Goal: Task Accomplishment & Management: Use online tool/utility

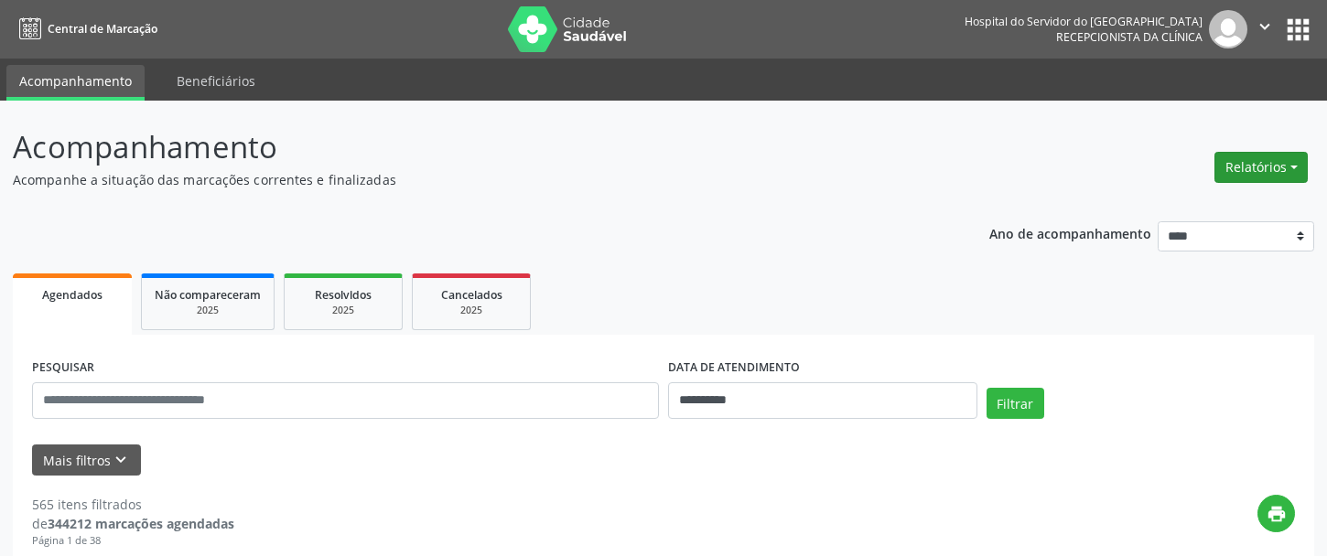
click at [1250, 162] on button "Relatórios" at bounding box center [1260, 167] width 93 height 31
click at [1177, 206] on link "Agendamentos" at bounding box center [1208, 207] width 197 height 26
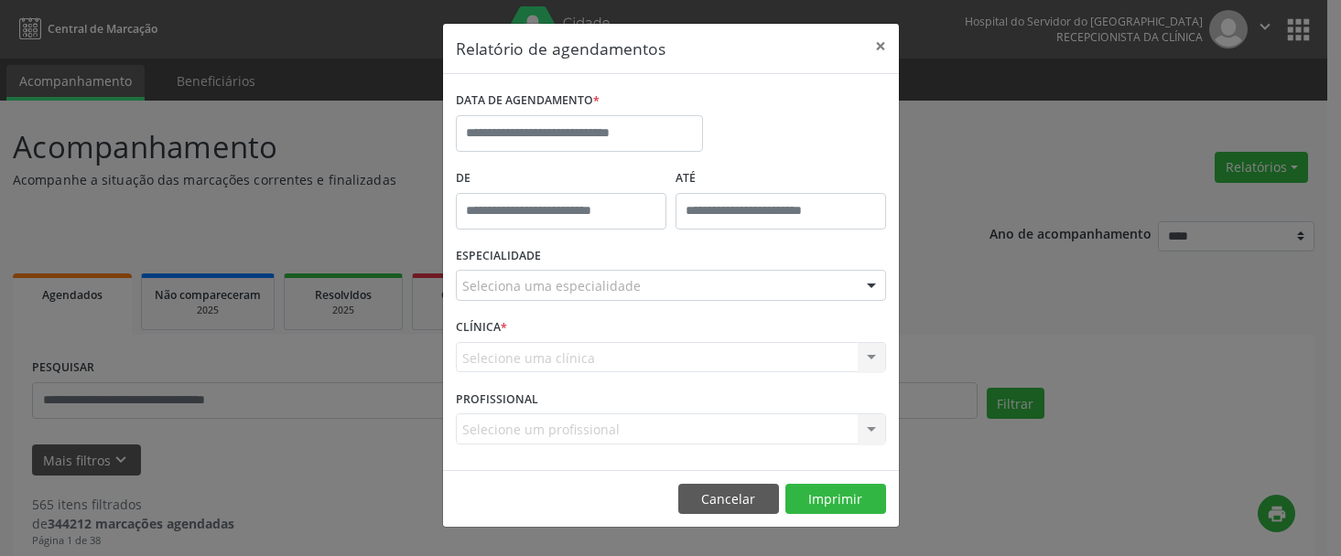
click at [525, 113] on label "DATA DE AGENDAMENTO *" at bounding box center [528, 101] width 144 height 28
click at [527, 125] on input "text" at bounding box center [579, 133] width 247 height 37
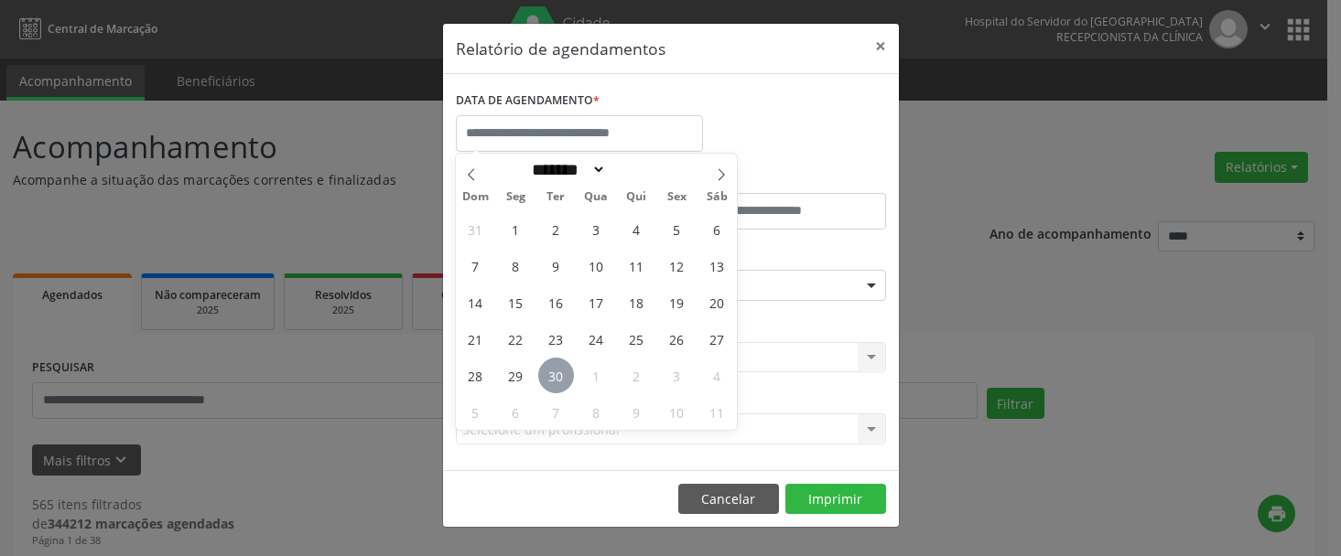
click at [555, 370] on span "30" at bounding box center [556, 376] width 36 height 36
type input "**********"
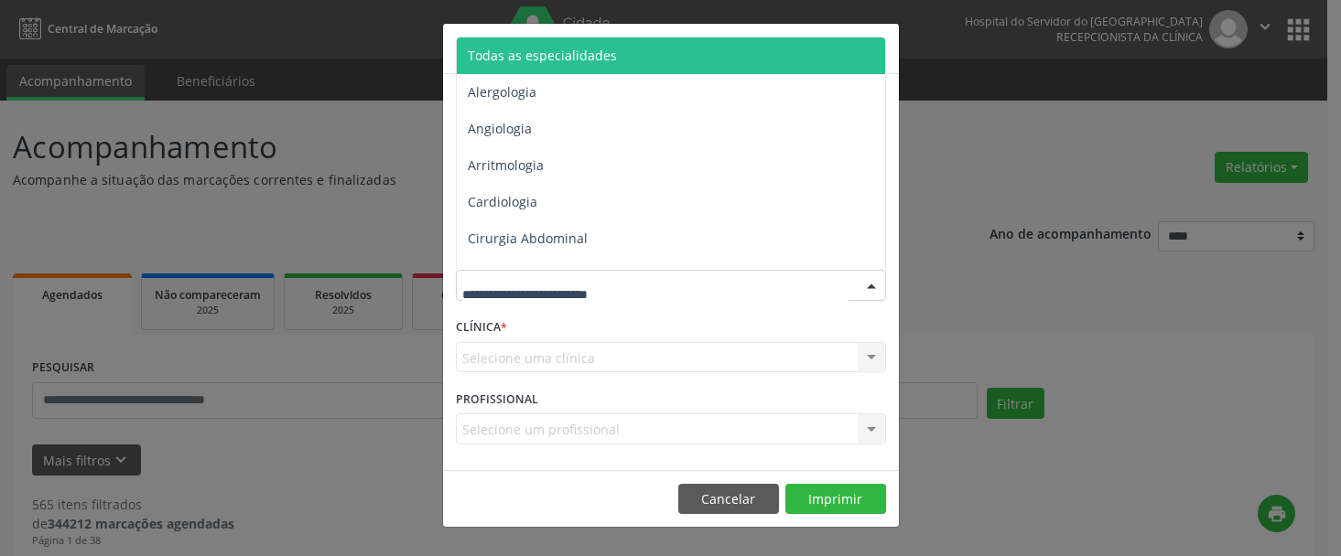
click at [554, 63] on span "Todas as especialidades" at bounding box center [542, 55] width 149 height 17
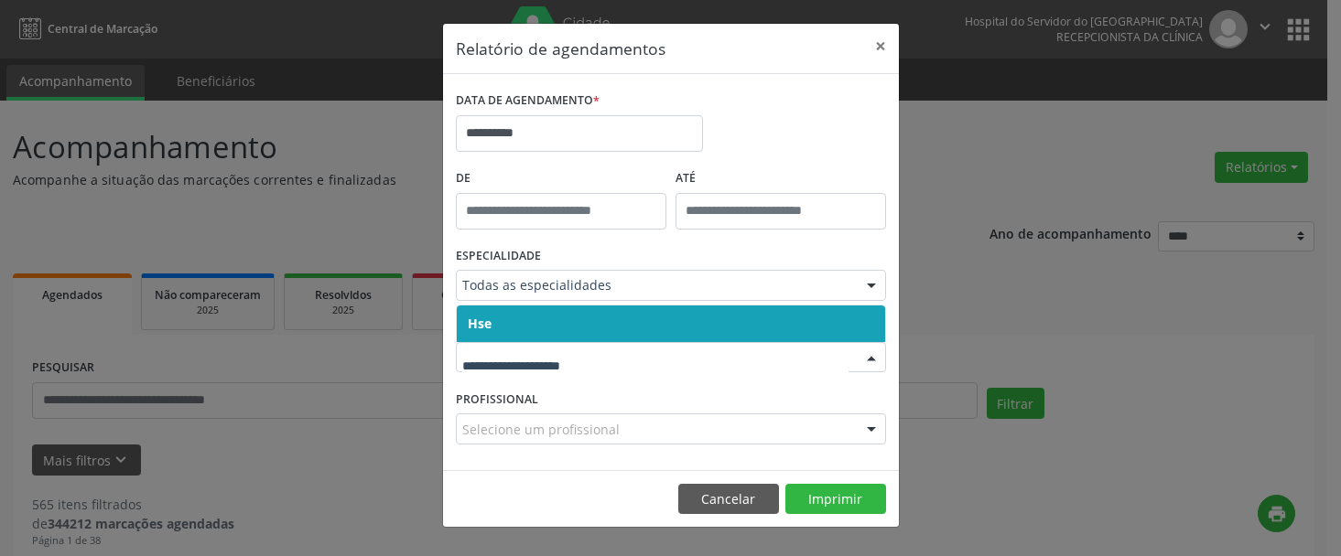
click at [561, 323] on span "Hse" at bounding box center [671, 324] width 428 height 37
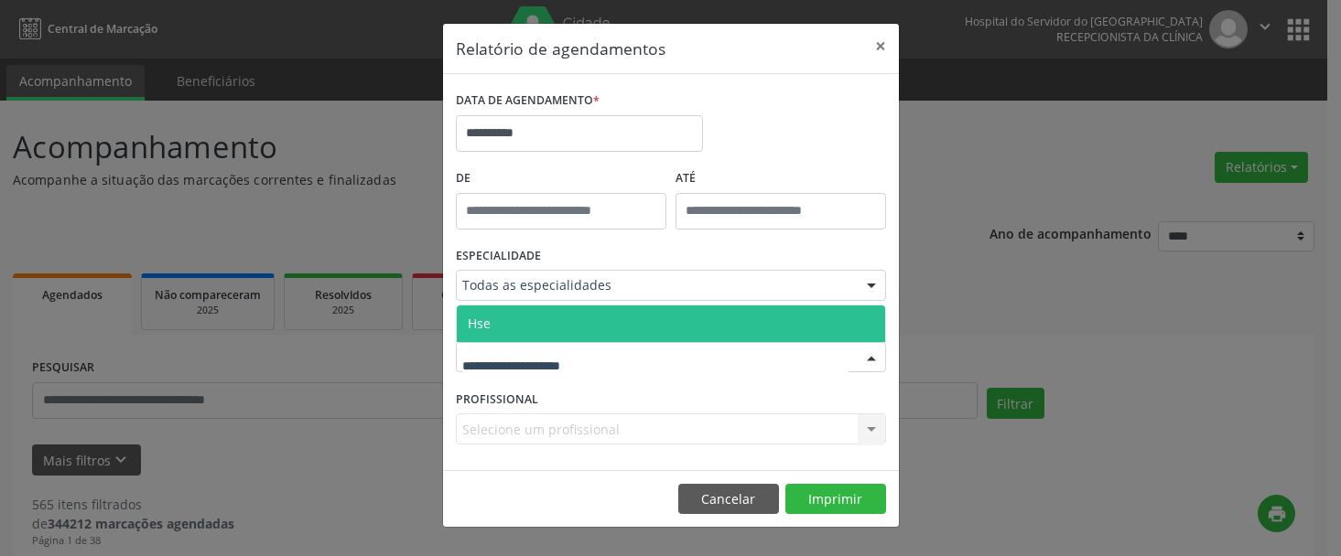
click at [554, 326] on span "Hse" at bounding box center [671, 324] width 428 height 37
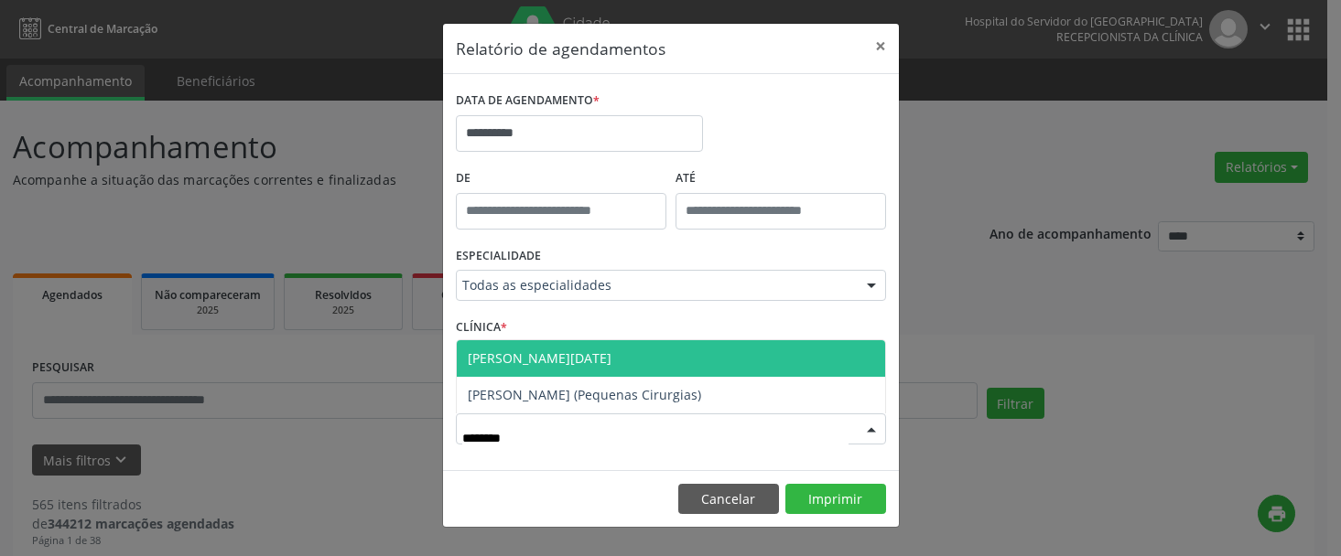
type input "*********"
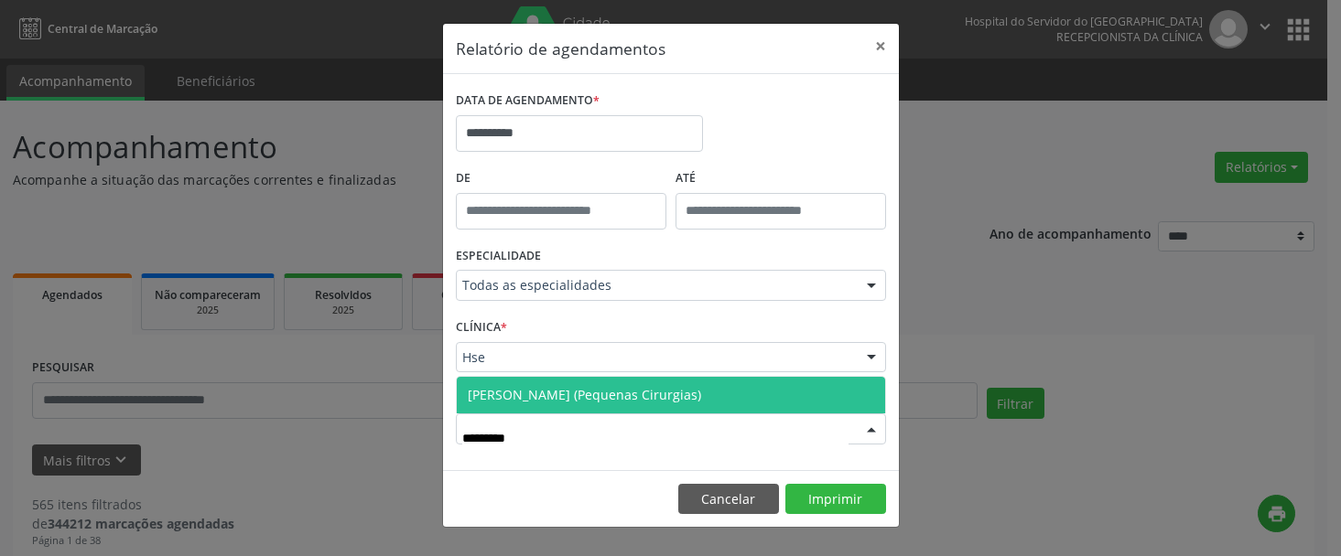
click at [630, 387] on span "[PERSON_NAME] (Pequenas Cirurgias)" at bounding box center [584, 394] width 233 height 17
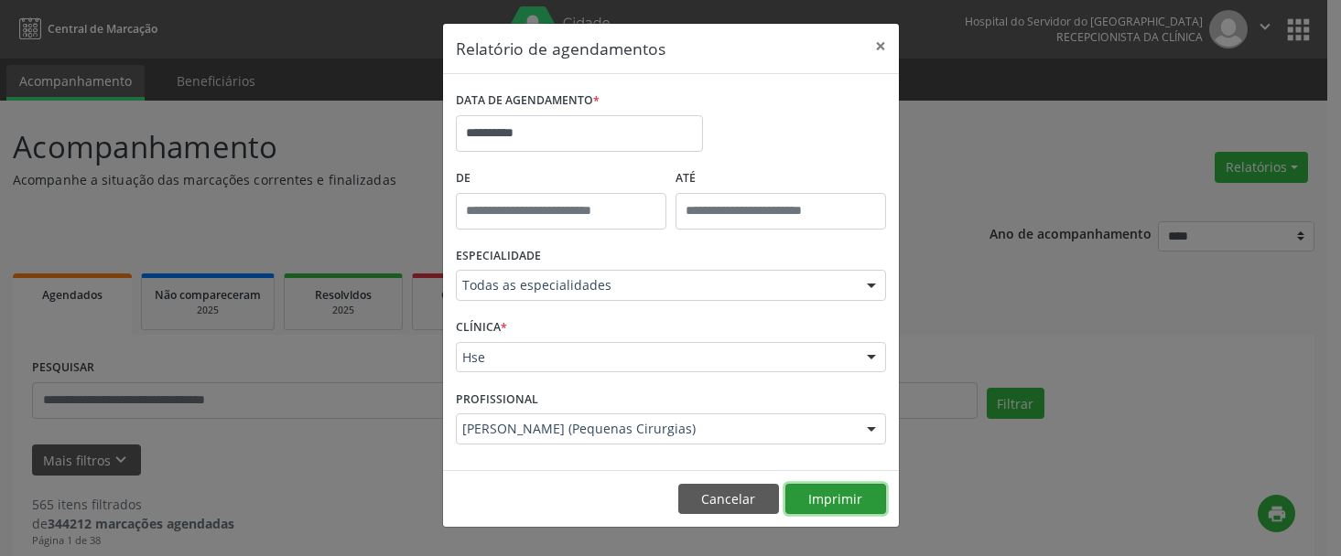
click at [835, 494] on button "Imprimir" at bounding box center [835, 499] width 101 height 31
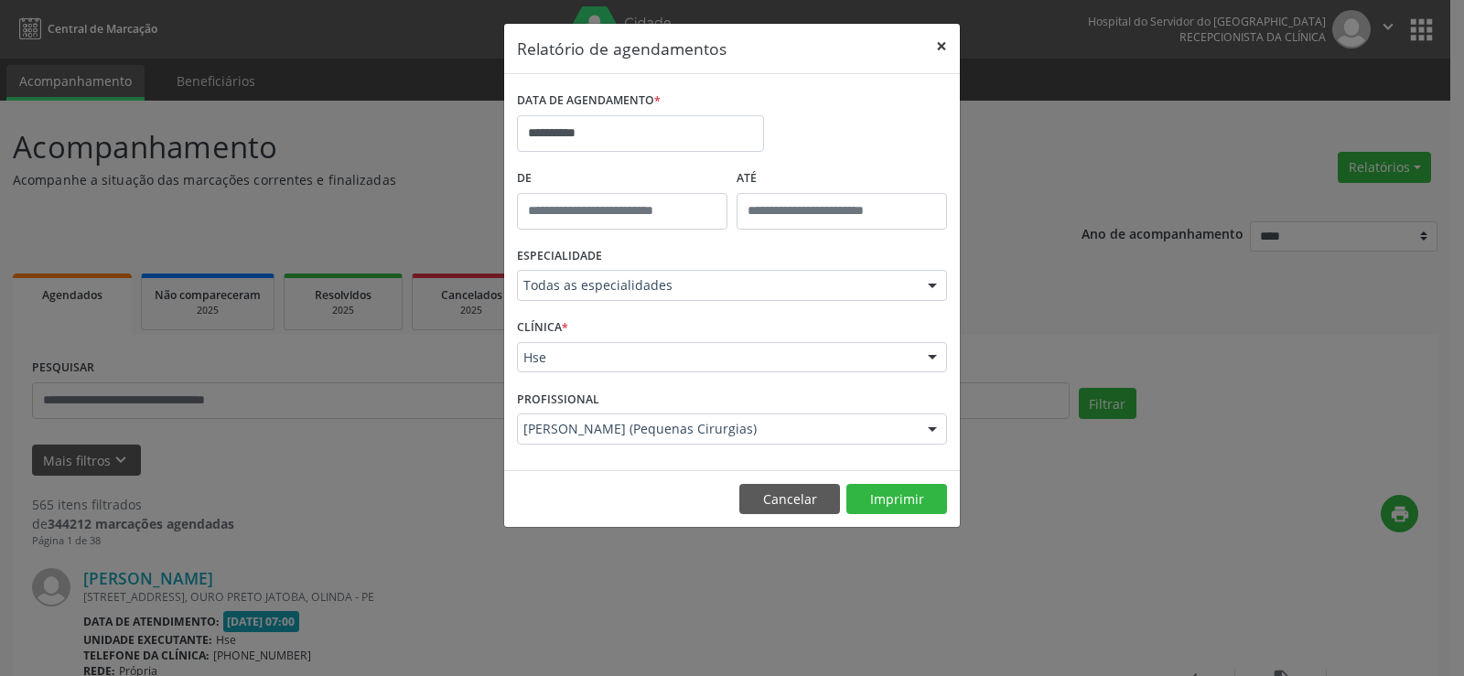
click at [947, 47] on button "×" at bounding box center [941, 46] width 37 height 45
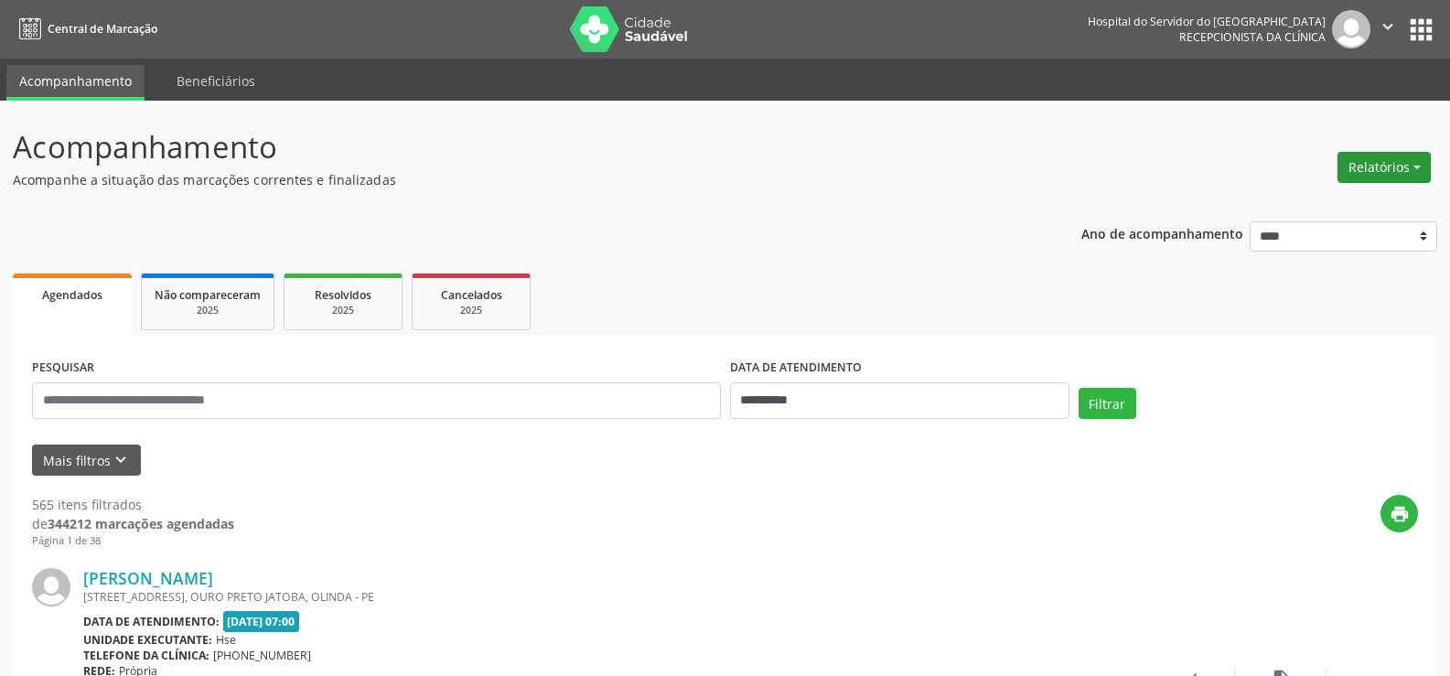
click at [1326, 153] on button "Relatórios" at bounding box center [1384, 167] width 93 height 31
click at [1282, 202] on link "Agendamentos" at bounding box center [1332, 207] width 197 height 26
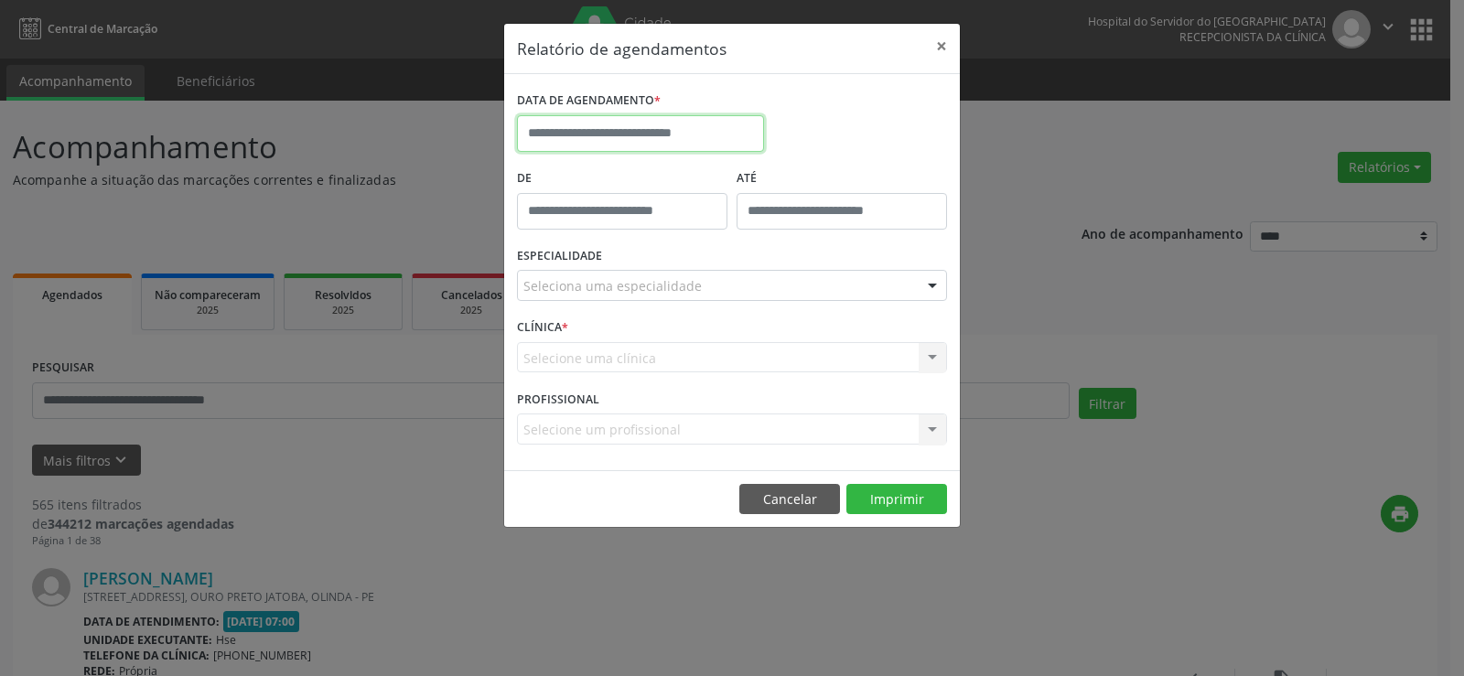
click at [600, 144] on input "text" at bounding box center [640, 133] width 247 height 37
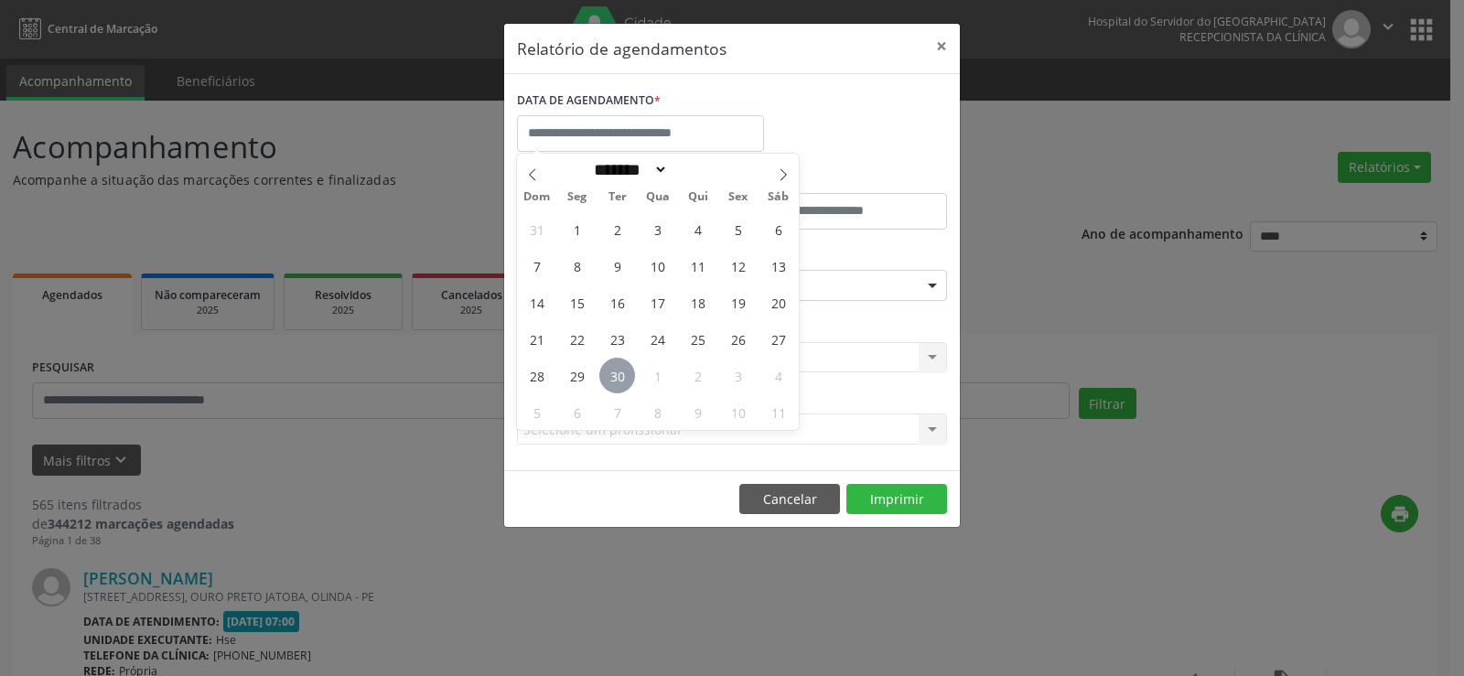
click at [617, 374] on span "30" at bounding box center [617, 376] width 36 height 36
type input "**********"
click at [617, 374] on span "30" at bounding box center [617, 376] width 36 height 36
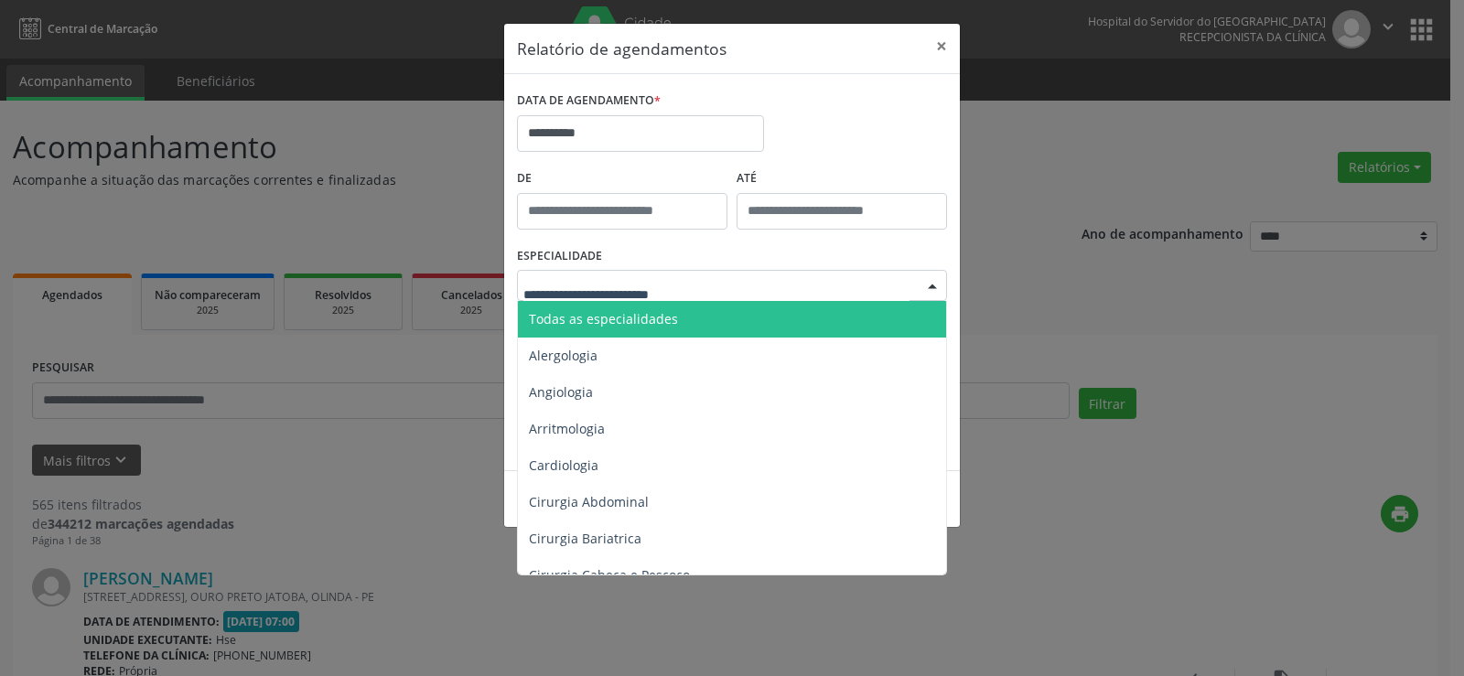
click at [638, 315] on span "Todas as especialidades" at bounding box center [603, 318] width 149 height 17
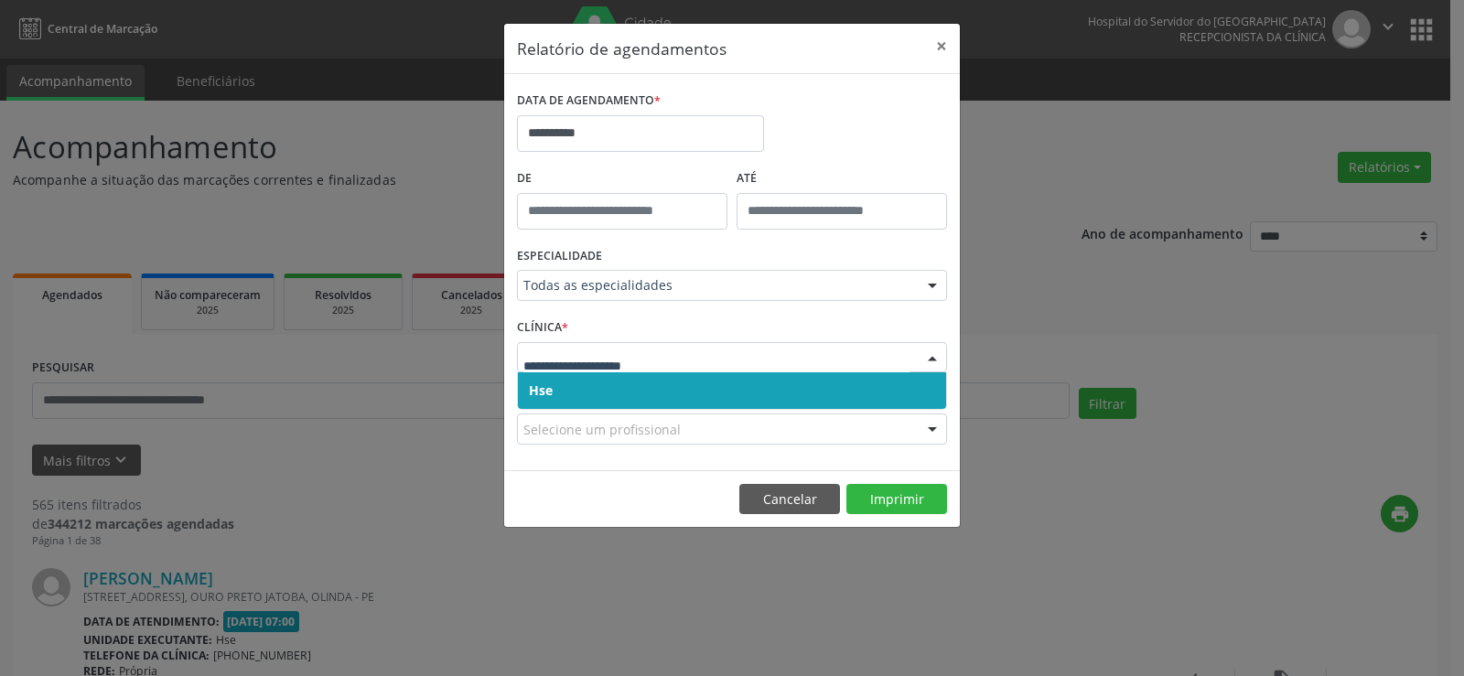
click at [620, 382] on span "Hse" at bounding box center [732, 390] width 428 height 37
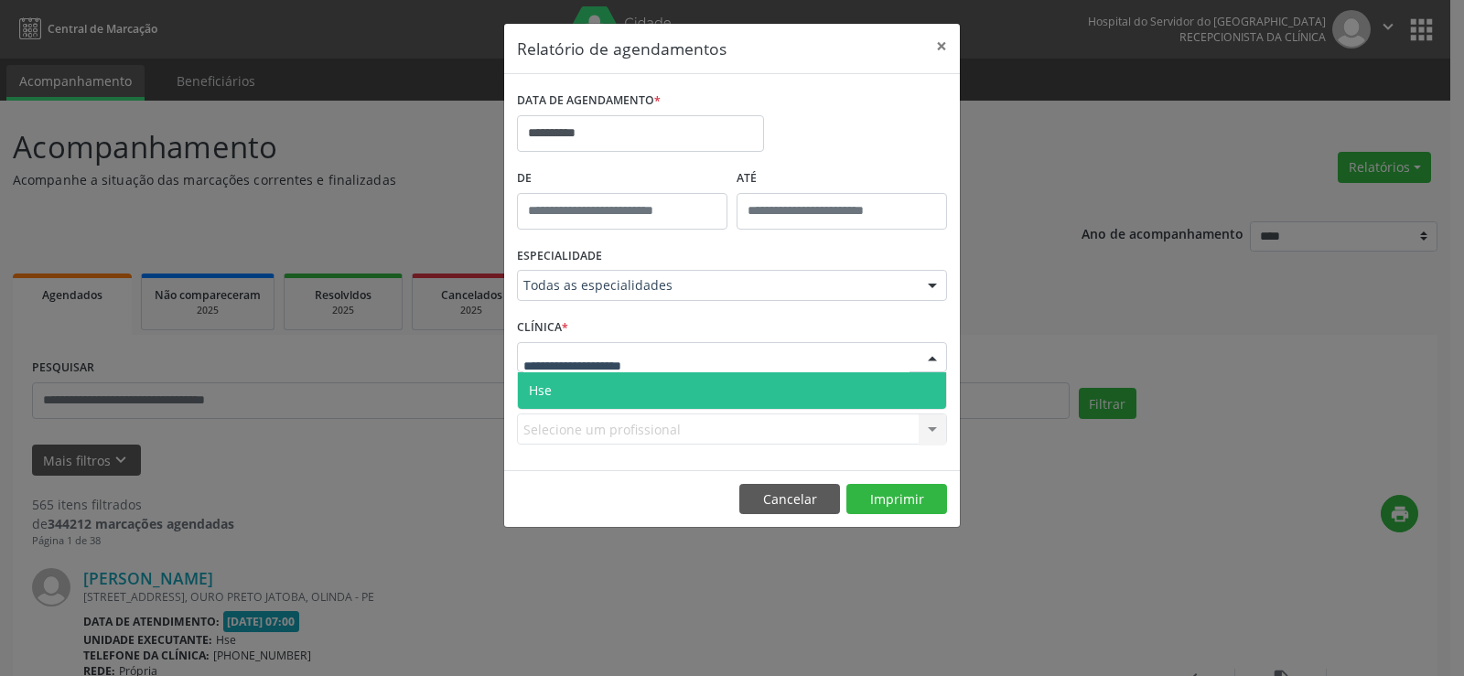
click at [620, 384] on span "Hse" at bounding box center [732, 390] width 428 height 37
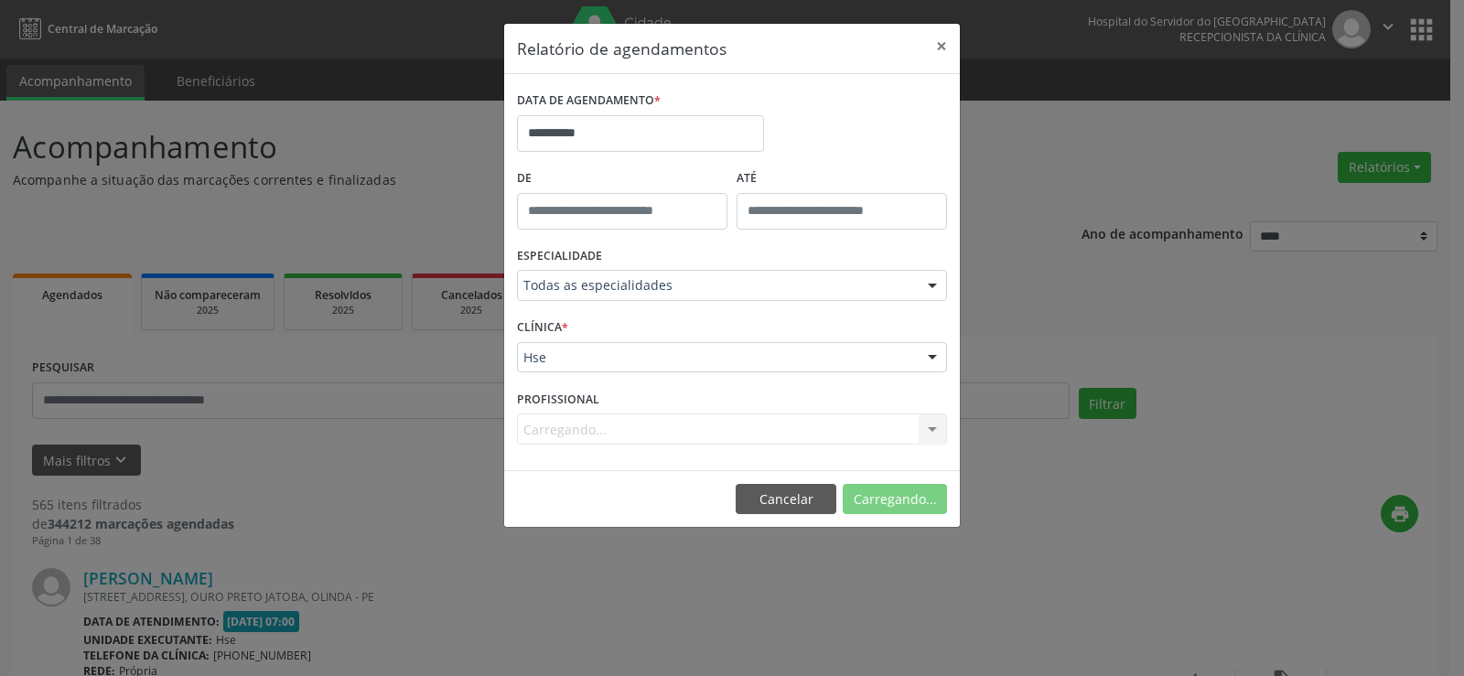
click at [620, 426] on div "Carregando... Todos os profissionais [PERSON_NAME] Interaminense Junior [PERSON…" at bounding box center [732, 429] width 430 height 31
click at [621, 430] on div "Carregando... Todos os profissionais [PERSON_NAME] Interaminense Junior [PERSON…" at bounding box center [732, 429] width 430 height 31
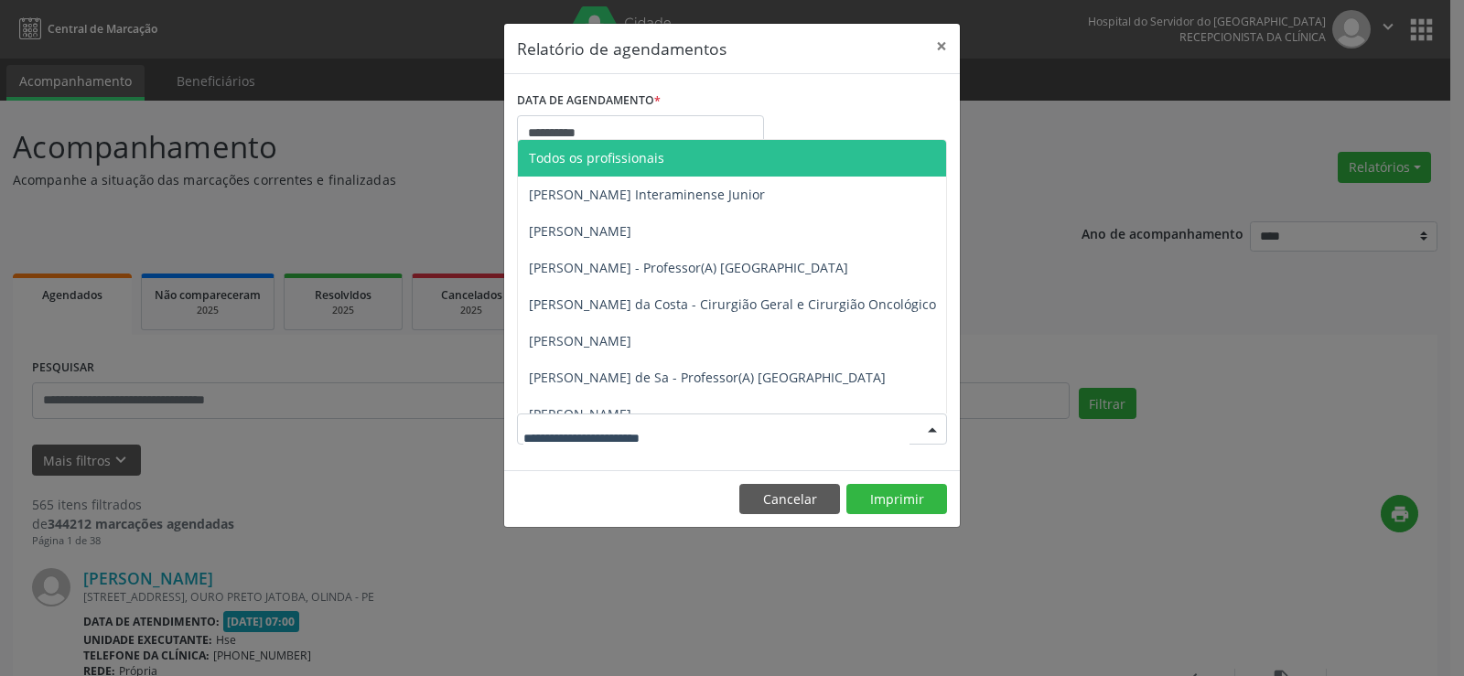
click at [639, 144] on span "Todos os profissionais" at bounding box center [826, 158] width 616 height 37
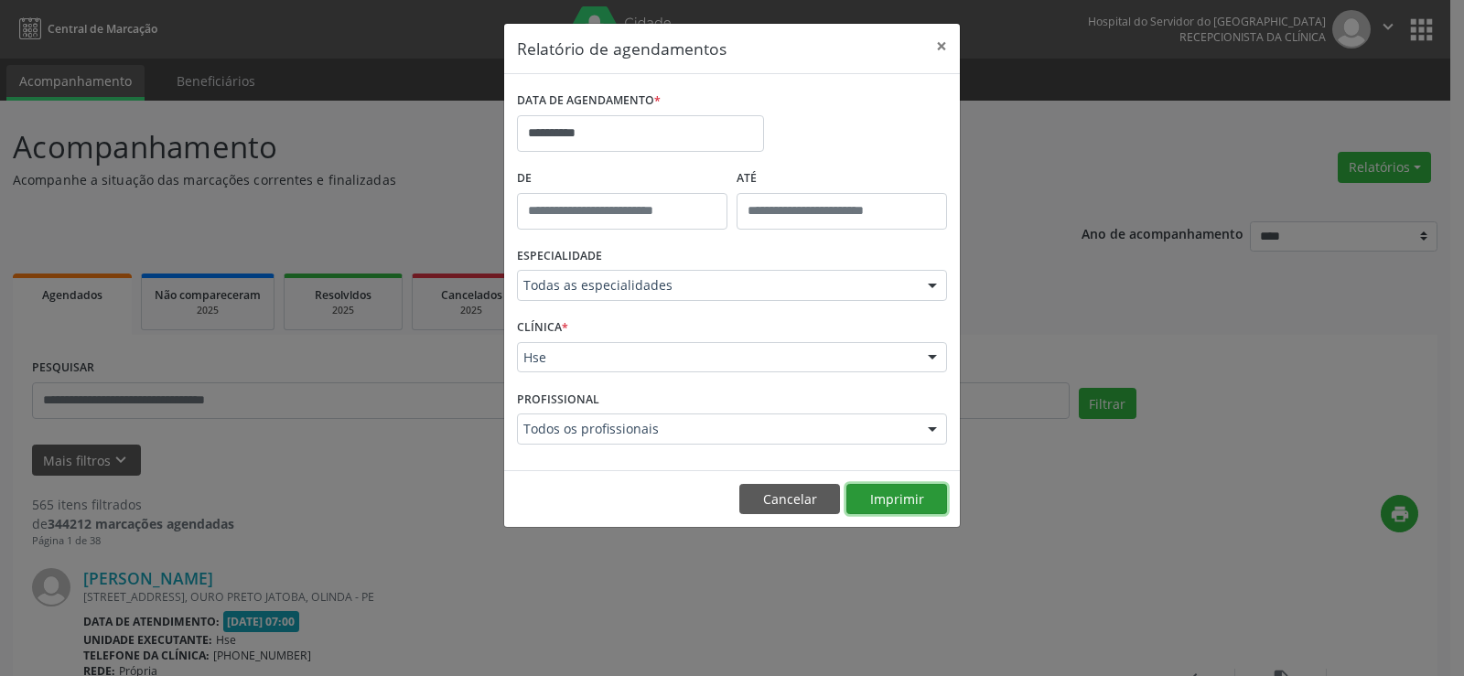
click at [880, 498] on button "Imprimir" at bounding box center [896, 499] width 101 height 31
click at [938, 39] on button "×" at bounding box center [941, 46] width 37 height 45
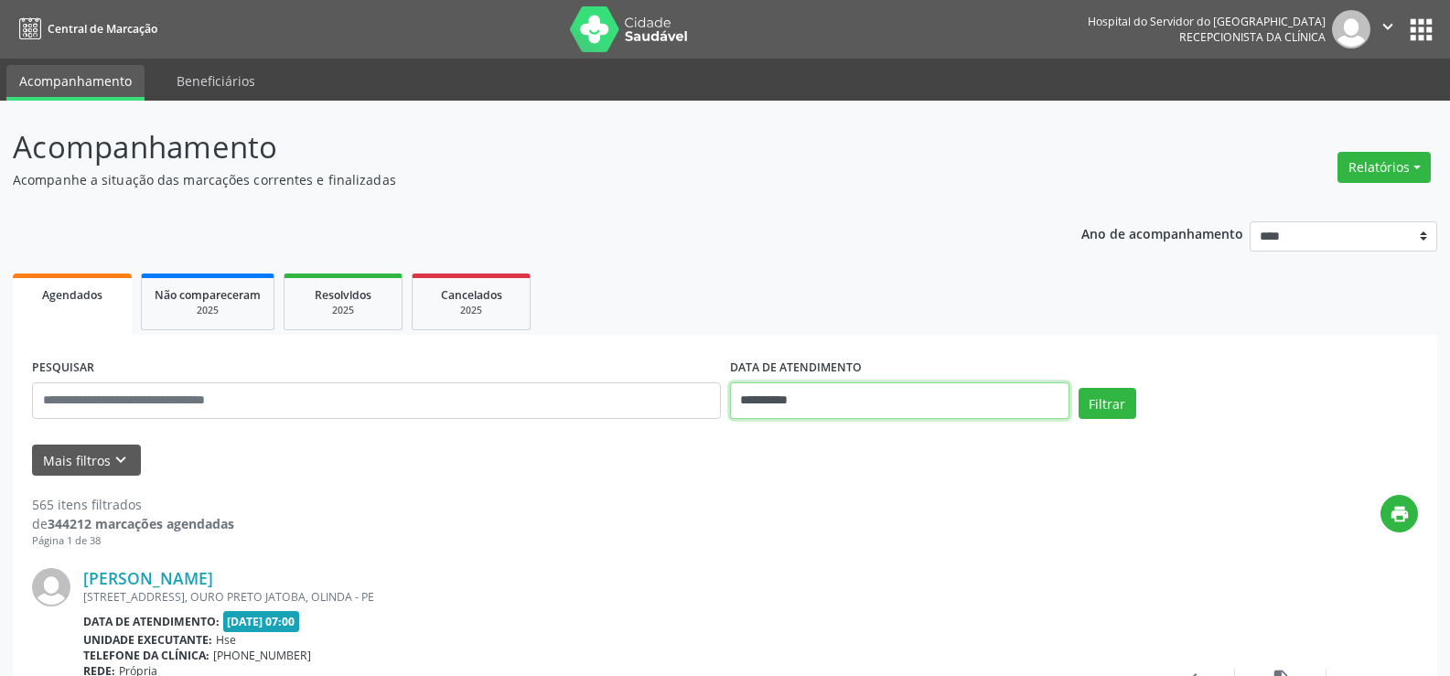
drag, startPoint x: 1029, startPoint y: 383, endPoint x: 42, endPoint y: 192, distance: 1005.7
drag, startPoint x: 42, startPoint y: 192, endPoint x: 922, endPoint y: 259, distance: 882.8
drag, startPoint x: 1463, startPoint y: 5, endPoint x: 944, endPoint y: 262, distance: 579.1
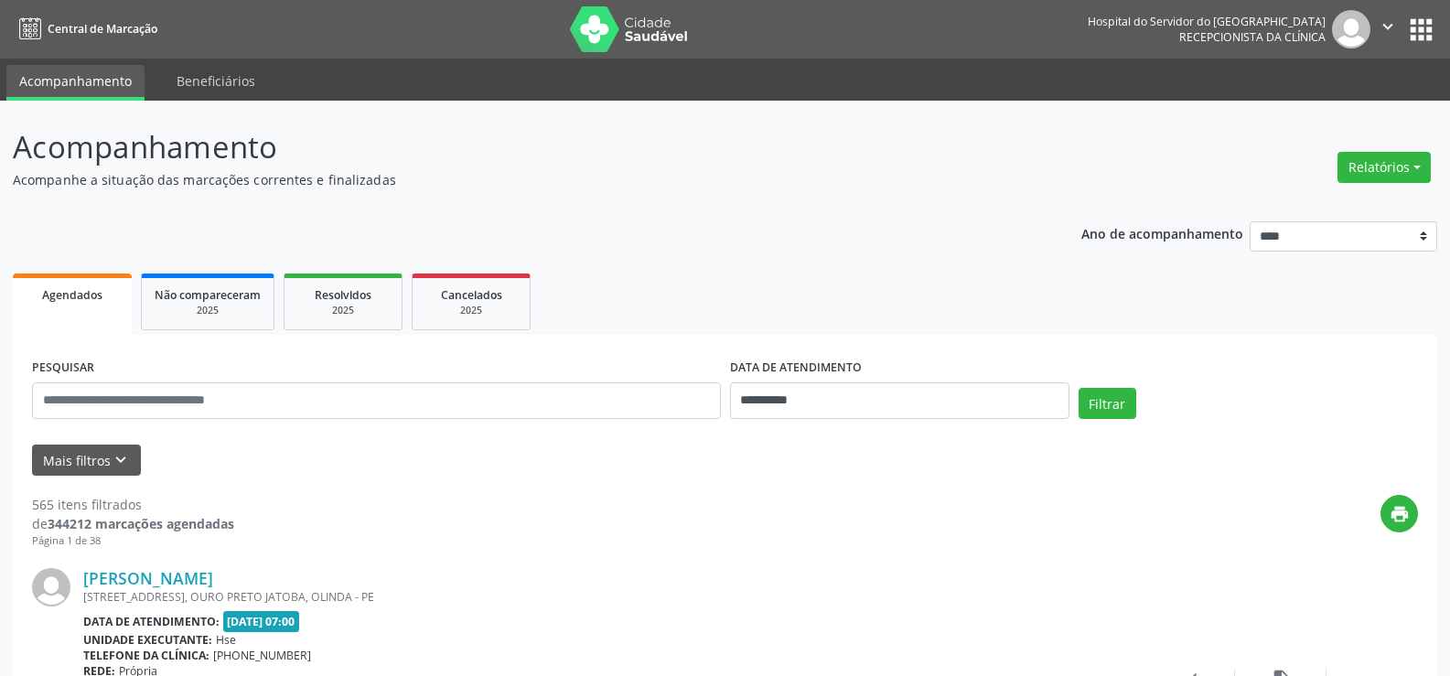
drag, startPoint x: 497, startPoint y: 11, endPoint x: 756, endPoint y: 253, distance: 354.8
click at [1326, 555] on html "**********" at bounding box center [725, 338] width 1450 height 676
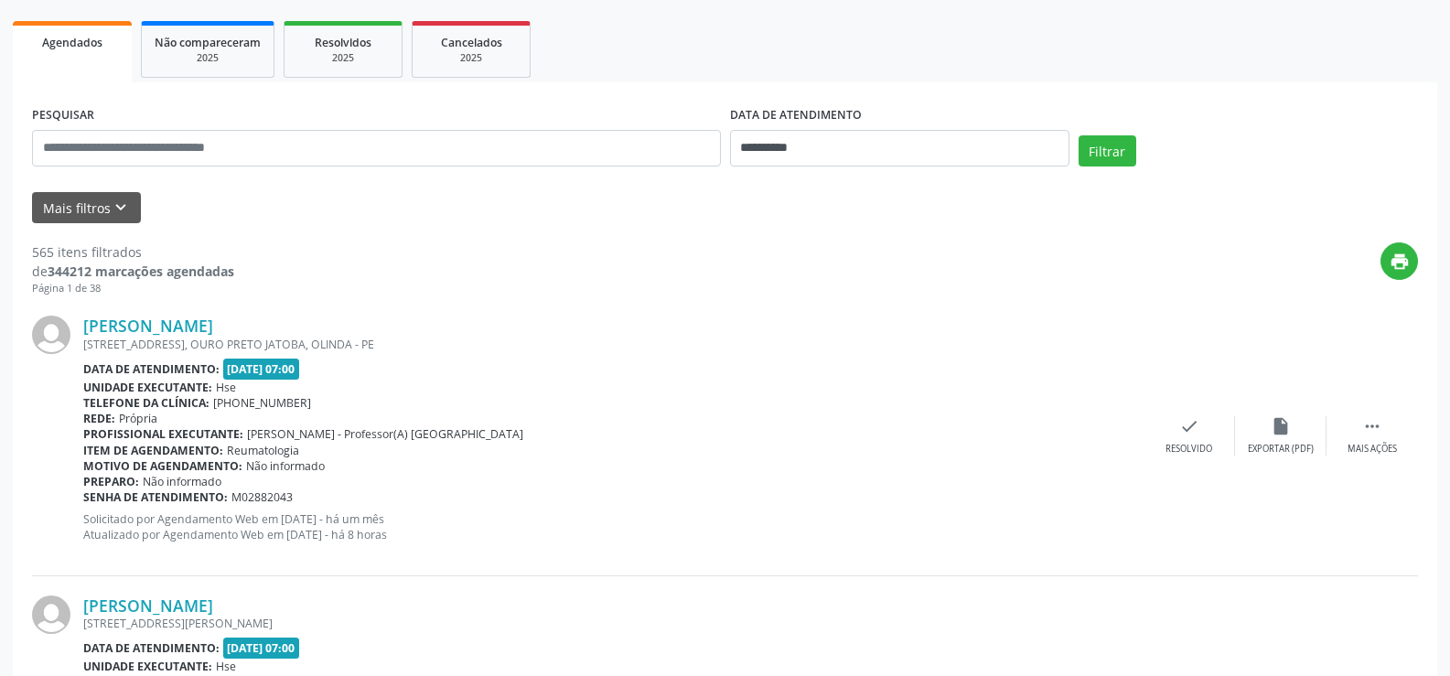
drag, startPoint x: 1051, startPoint y: 450, endPoint x: 1035, endPoint y: 447, distance: 16.9
click at [1051, 449] on div "Item de agendamento: Reumatologia" at bounding box center [613, 451] width 1061 height 16
click at [891, 343] on div "[STREET_ADDRESS], OURO PRETO JATOBA, OLINDA - PE" at bounding box center [613, 345] width 1061 height 16
drag, startPoint x: 1103, startPoint y: 295, endPoint x: 1198, endPoint y: 285, distance: 95.7
click at [1198, 285] on div "print" at bounding box center [826, 269] width 1184 height 54
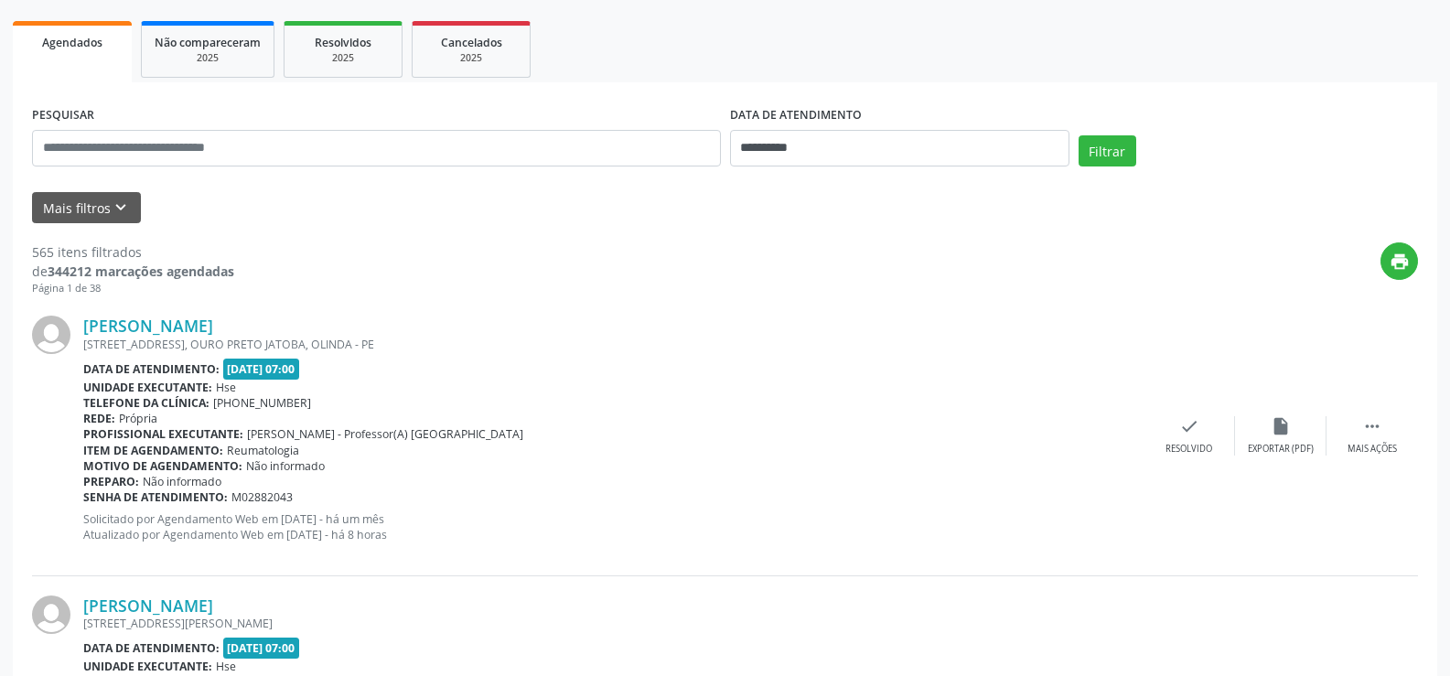
click at [1201, 284] on div "print" at bounding box center [826, 269] width 1184 height 54
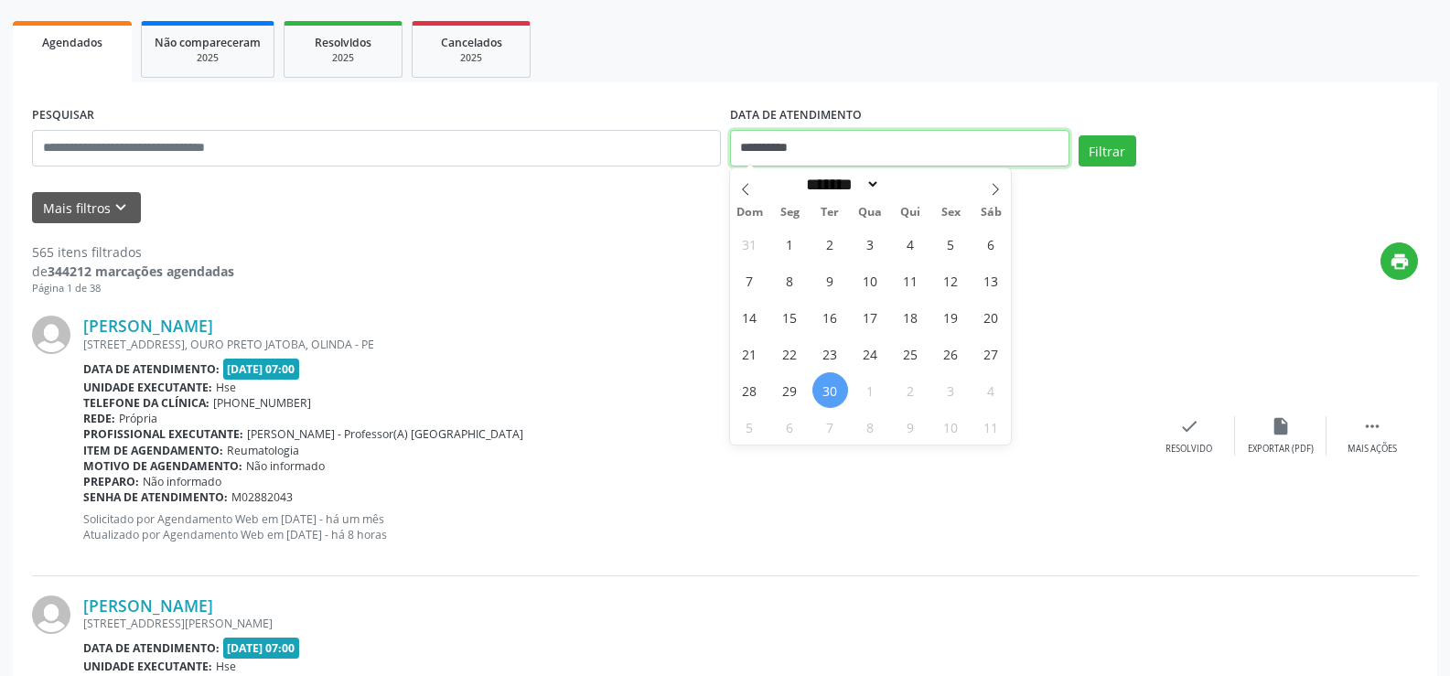
click at [958, 166] on body "**********" at bounding box center [725, 85] width 1450 height 676
